Goal: Task Accomplishment & Management: Manage account settings

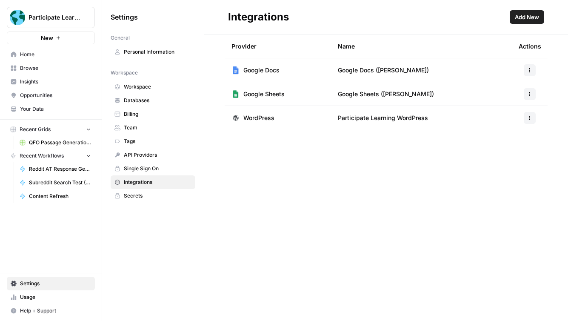
click at [240, 171] on div "Provider Name Actions Google Docs Google Docs ([PERSON_NAME]) Google Sheets Goo…" at bounding box center [386, 177] width 364 height 286
click at [62, 182] on span "Subreddit Search Test (Do not run)" at bounding box center [60, 183] width 62 height 8
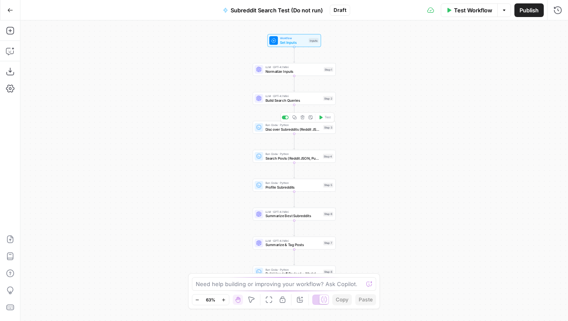
click at [301, 131] on span "Discover Subreddits (Reddit JSON)" at bounding box center [294, 129] width 56 height 6
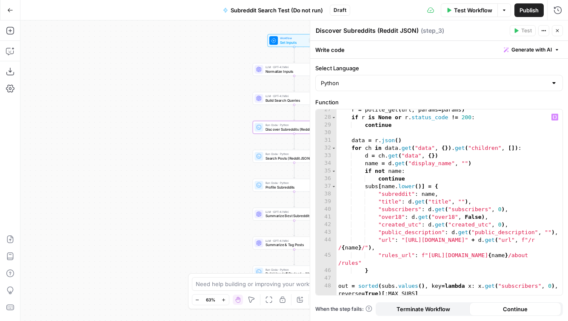
scroll to position [228, 0]
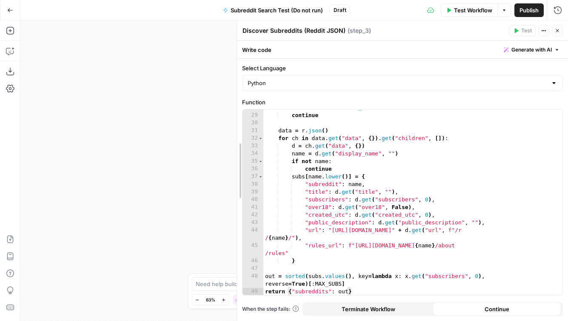
drag, startPoint x: 310, startPoint y: 40, endPoint x: 237, endPoint y: 37, distance: 73.2
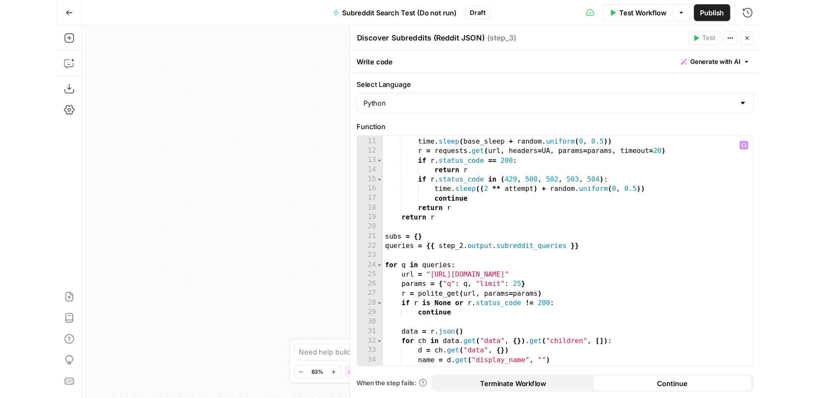
scroll to position [0, 0]
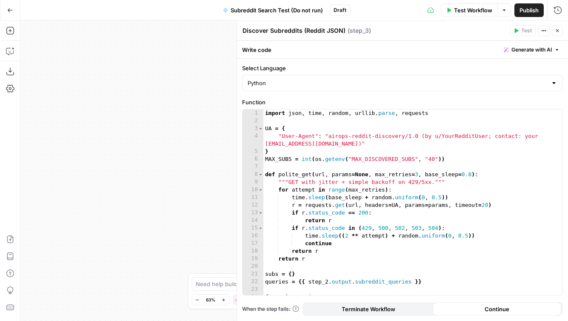
click at [555, 29] on icon "button" at bounding box center [557, 30] width 5 height 5
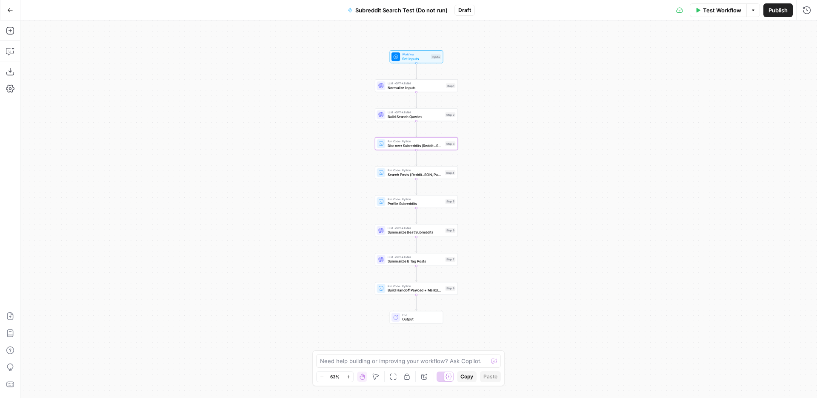
drag, startPoint x: 443, startPoint y: 140, endPoint x: 565, endPoint y: 157, distance: 123.2
click at [565, 157] on div "Workflow Set Inputs Inputs LLM · GPT-4.1 Mini Normalize Inputs Step 1 LLM · GPT…" at bounding box center [418, 208] width 797 height 377
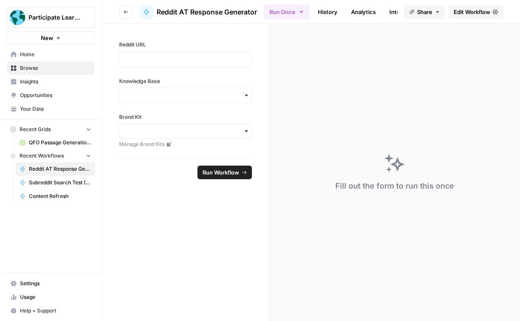
click at [51, 94] on span "Opportunities" at bounding box center [55, 96] width 71 height 8
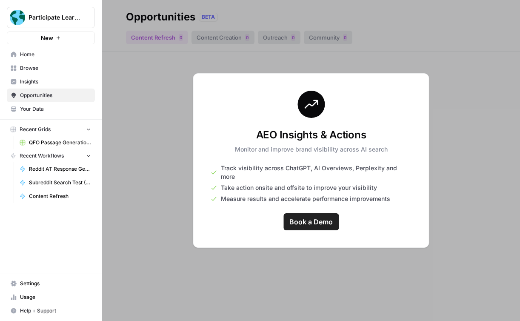
click at [45, 56] on span "Home" at bounding box center [55, 55] width 71 height 8
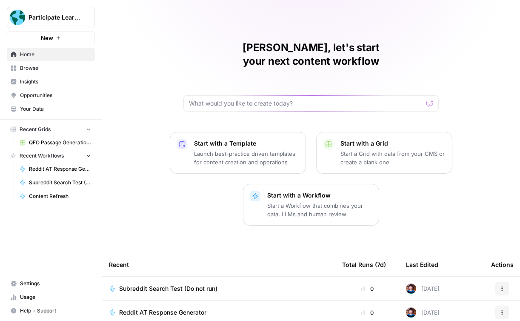
click at [44, 105] on span "Your Data" at bounding box center [55, 109] width 71 height 8
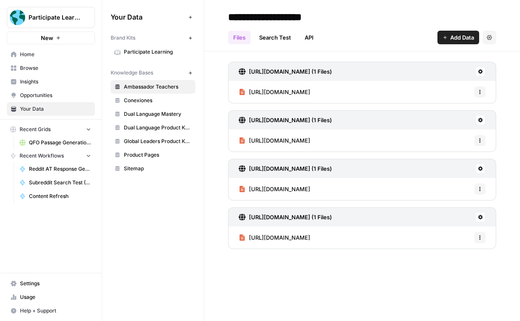
click at [35, 283] on span "Settings" at bounding box center [55, 284] width 71 height 8
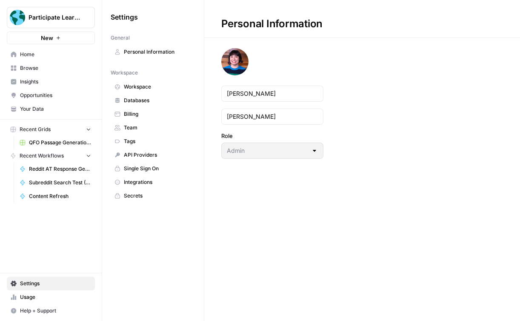
click at [170, 182] on span "Integrations" at bounding box center [158, 182] width 68 height 8
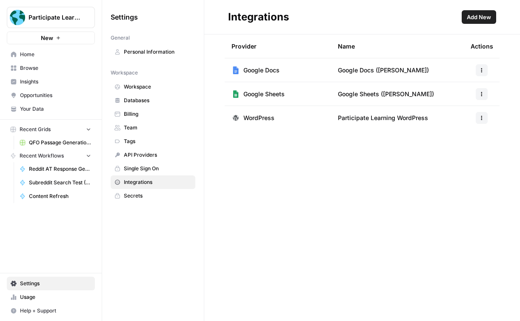
click at [153, 151] on span "API Providers" at bounding box center [158, 155] width 68 height 8
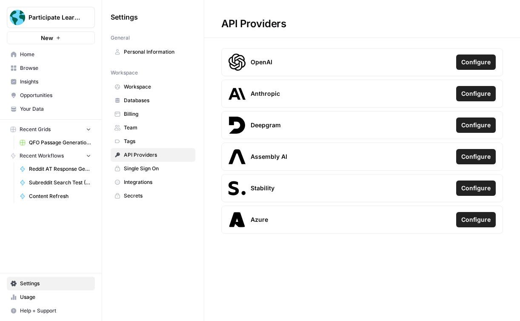
click at [155, 187] on link "Integrations" at bounding box center [153, 182] width 85 height 14
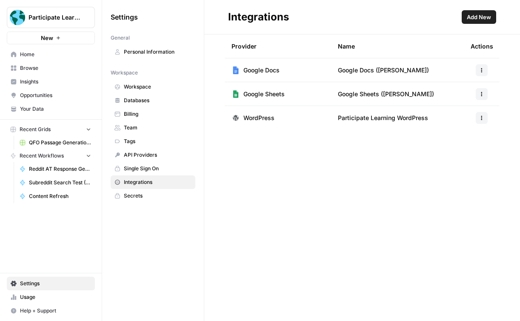
click at [488, 17] on span "Add New" at bounding box center [479, 17] width 24 height 9
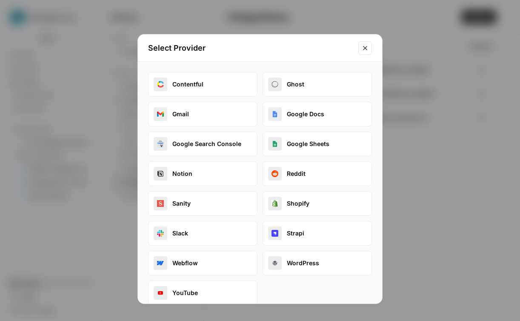
click at [294, 179] on button "Reddit" at bounding box center [317, 173] width 109 height 25
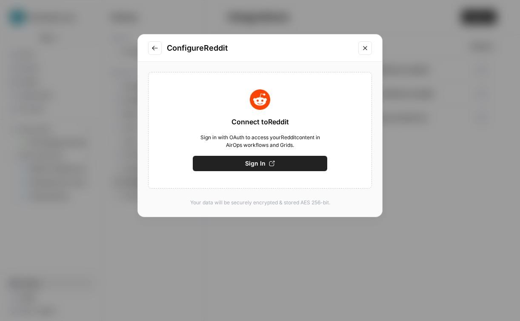
click at [289, 166] on button "Sign In" at bounding box center [260, 163] width 135 height 15
click at [236, 164] on button "Sign In" at bounding box center [260, 163] width 135 height 15
click at [298, 159] on button "Save" at bounding box center [260, 163] width 135 height 15
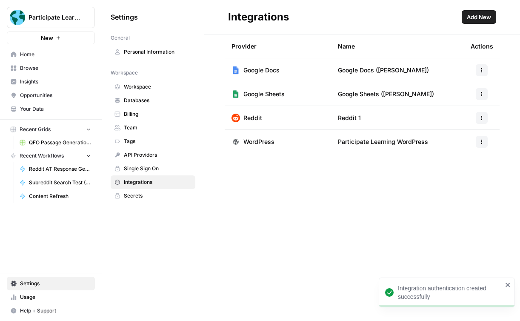
click at [480, 113] on button "button" at bounding box center [482, 118] width 12 height 12
click at [472, 134] on span "Edit" at bounding box center [463, 137] width 27 height 9
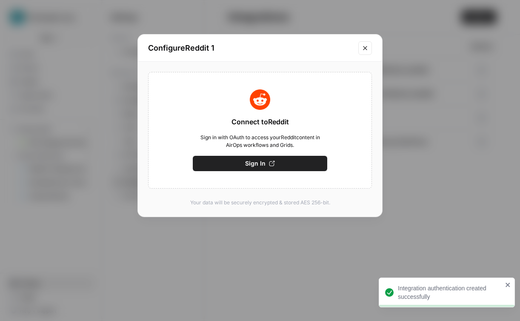
click at [364, 44] on button "Close modal" at bounding box center [365, 48] width 14 height 14
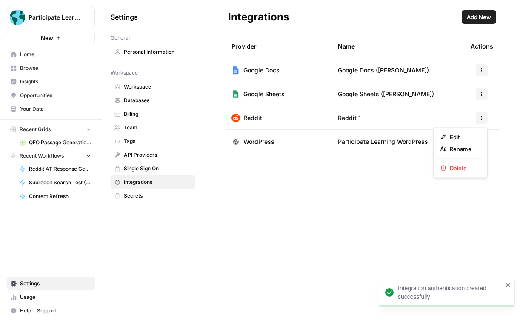
click at [481, 117] on icon "button" at bounding box center [481, 117] width 5 height 5
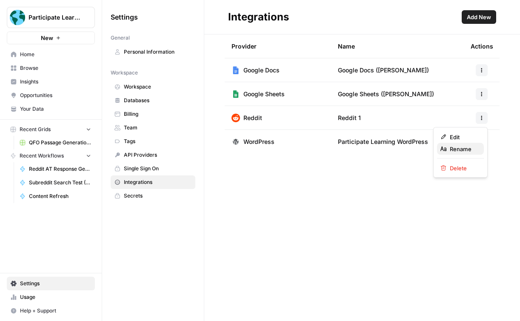
click at [465, 149] on span "Rename" at bounding box center [463, 149] width 27 height 9
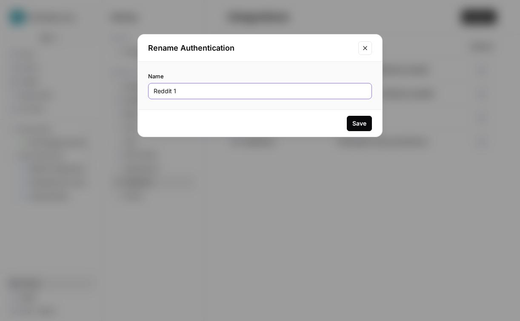
click at [255, 89] on input "Reddit 1" at bounding box center [260, 91] width 213 height 9
type input "Reddit (Emma_At_PL)"
click at [358, 123] on div "Save" at bounding box center [359, 123] width 14 height 9
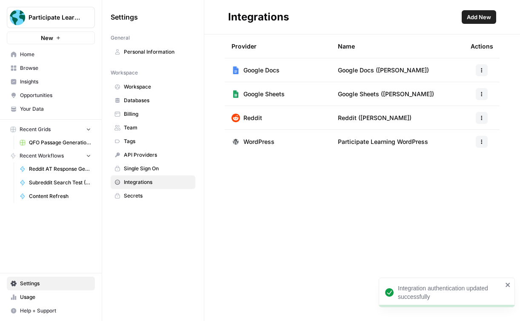
click at [359, 221] on div "Provider Name Actions Google Docs Google Docs (Emma) Google Sheets Google Sheet…" at bounding box center [362, 177] width 316 height 286
